Goal: Entertainment & Leisure: Consume media (video, audio)

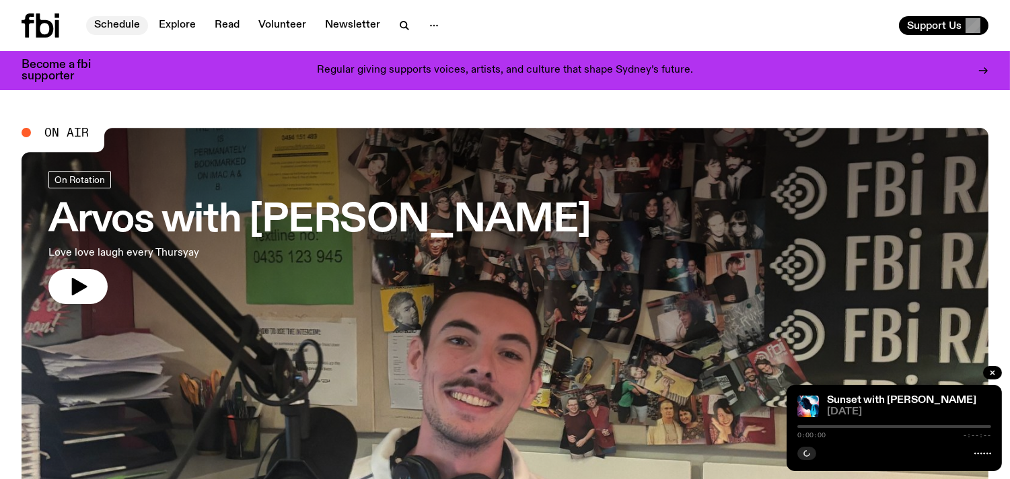
click at [122, 25] on link "Schedule" at bounding box center [117, 25] width 62 height 19
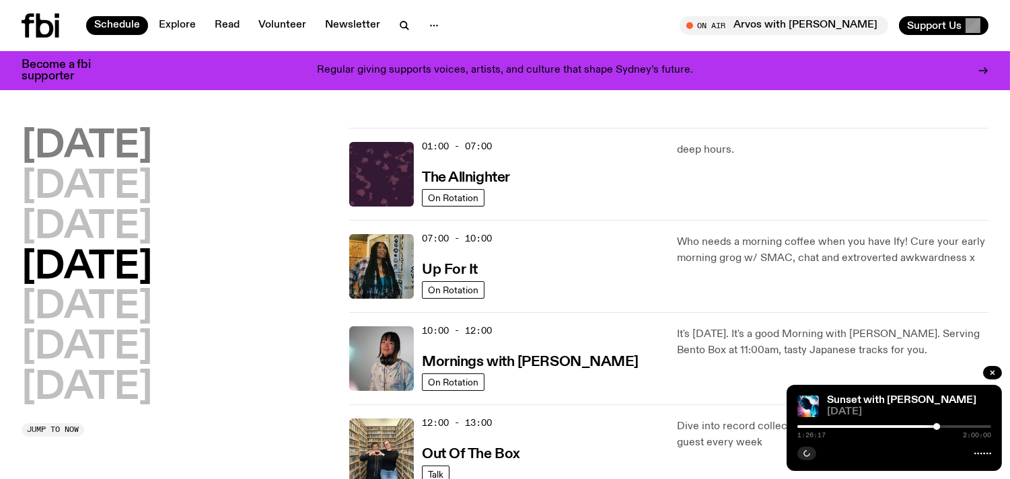
click at [137, 143] on h2 "[DATE]" at bounding box center [87, 147] width 131 height 38
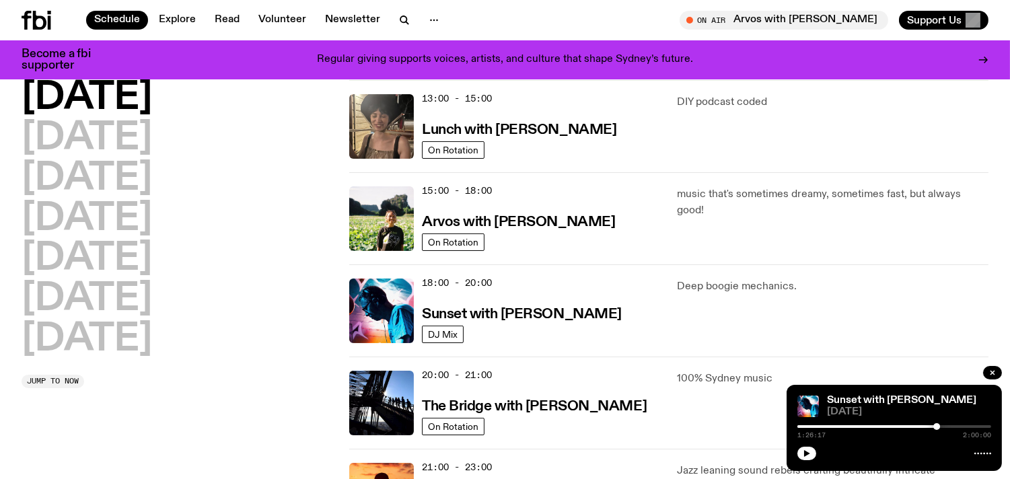
scroll to position [413, 0]
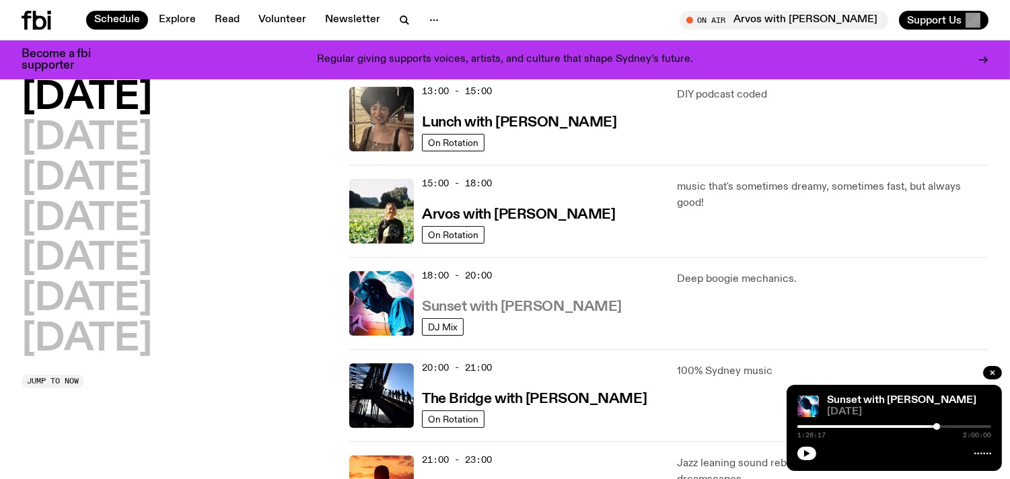
click at [530, 305] on h3 "Sunset with [PERSON_NAME]" at bounding box center [522, 307] width 200 height 14
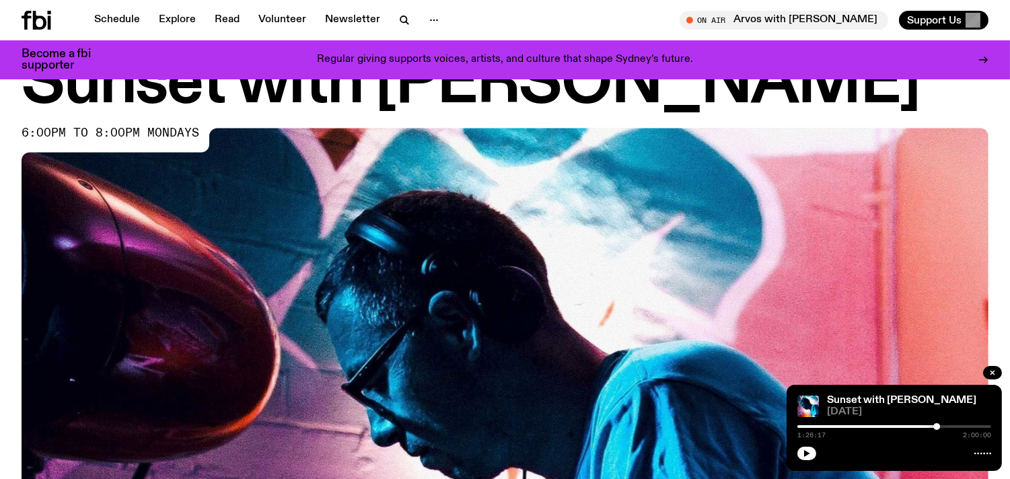
scroll to position [68, 0]
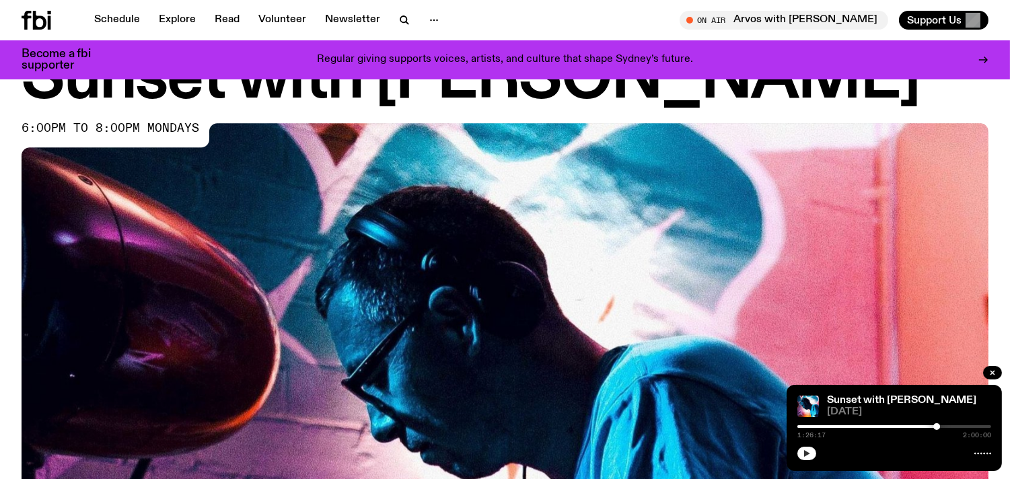
click at [805, 448] on button "button" at bounding box center [806, 453] width 19 height 13
click at [836, 421] on div "Sunset with [PERSON_NAME] [DATE] 1:26:27 2:00:00" at bounding box center [894, 428] width 215 height 86
click at [836, 426] on div at bounding box center [840, 426] width 194 height 3
